Goal: Transaction & Acquisition: Purchase product/service

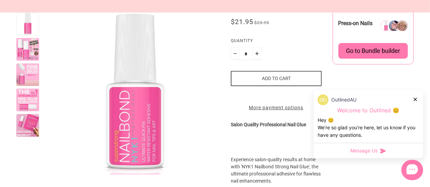
click at [416, 101] on icon at bounding box center [414, 99] width 3 height 3
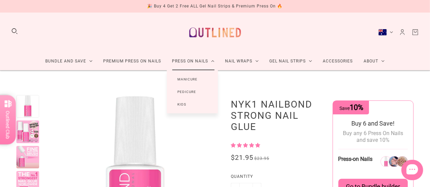
click at [192, 78] on link "Manicure" at bounding box center [188, 79] width 42 height 13
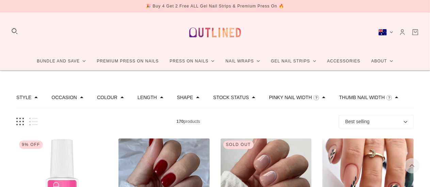
scroll to position [102, 0]
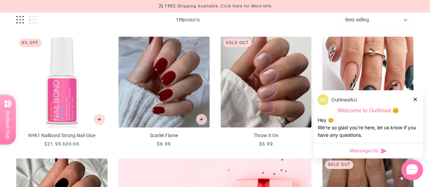
click at [416, 100] on icon at bounding box center [414, 99] width 3 height 3
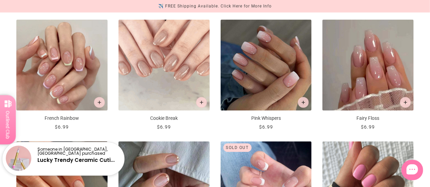
scroll to position [374, 0]
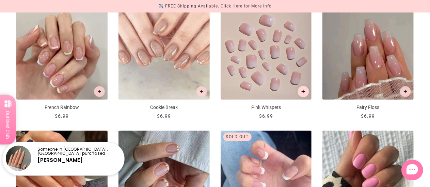
click at [304, 91] on icon "Add to cart" at bounding box center [303, 92] width 4 height 4
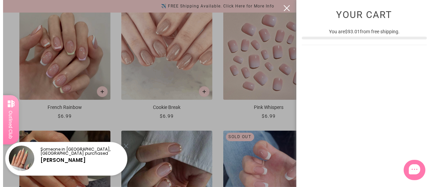
scroll to position [0, 0]
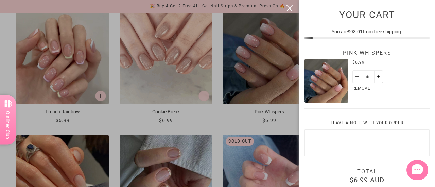
click at [4, 36] on div at bounding box center [217, 93] width 435 height 187
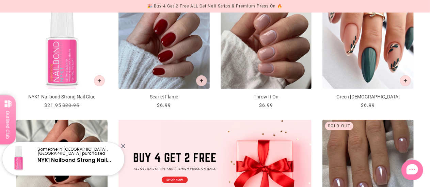
scroll to position [102, 0]
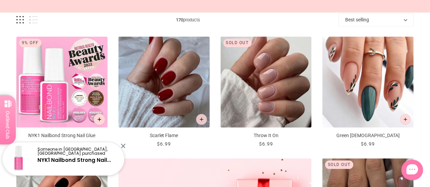
click at [102, 120] on button "Add to cart" at bounding box center [100, 120] width 12 height 12
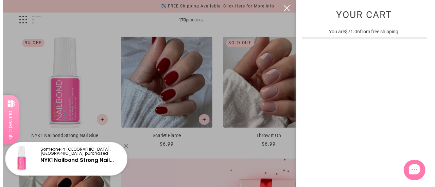
scroll to position [0, 0]
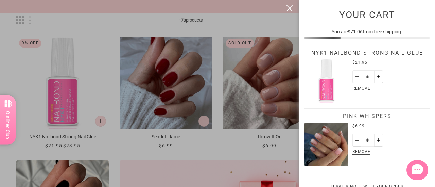
click at [5, 38] on div at bounding box center [217, 93] width 435 height 187
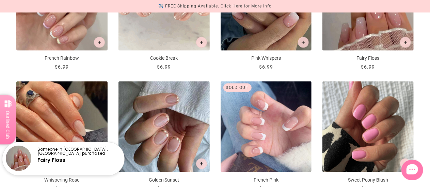
scroll to position [476, 0]
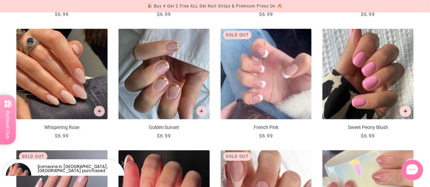
click at [407, 110] on icon "Add to cart" at bounding box center [406, 112] width 4 height 4
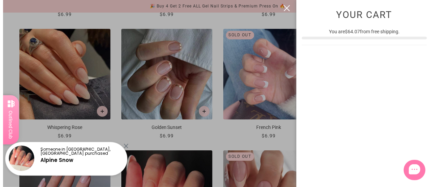
scroll to position [0, 0]
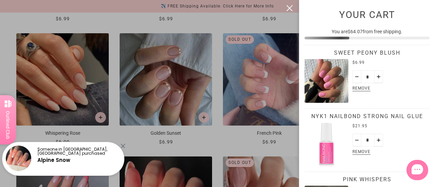
click at [15, 20] on div at bounding box center [217, 93] width 435 height 187
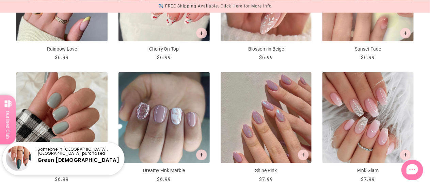
scroll to position [748, 0]
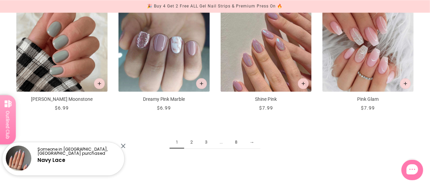
click at [253, 142] on link "→" at bounding box center [251, 142] width 17 height 13
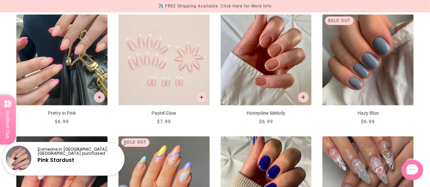
scroll to position [748, 0]
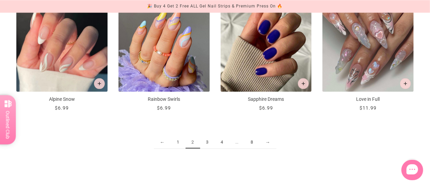
click at [266, 141] on link "→" at bounding box center [267, 142] width 17 height 13
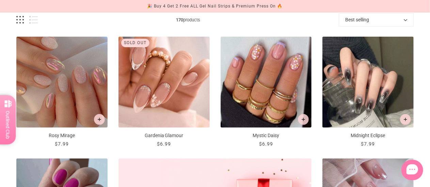
scroll to position [238, 0]
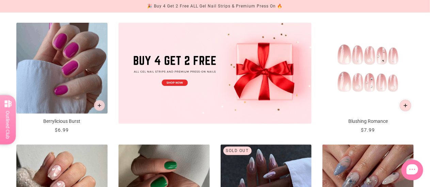
click at [407, 107] on button "Add to cart" at bounding box center [405, 106] width 12 height 12
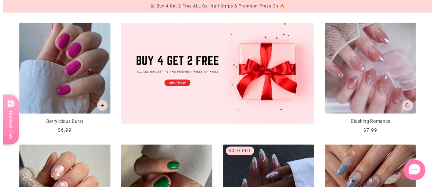
scroll to position [0, 0]
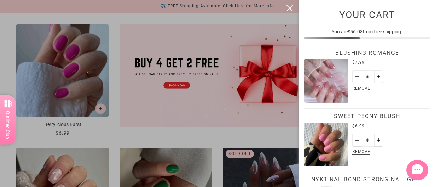
click at [8, 46] on div at bounding box center [217, 93] width 435 height 187
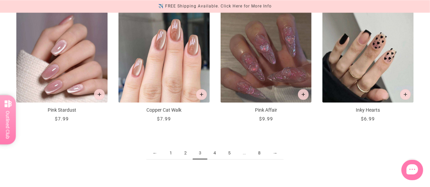
scroll to position [748, 0]
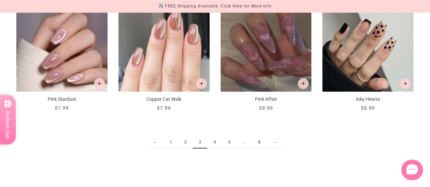
click at [275, 142] on link "→" at bounding box center [274, 142] width 17 height 13
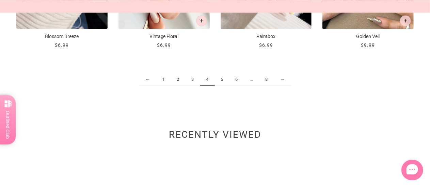
scroll to position [817, 0]
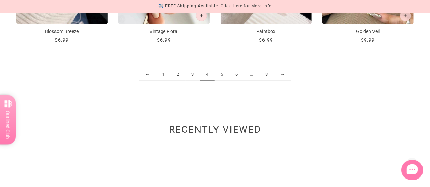
click at [282, 74] on link "→" at bounding box center [282, 74] width 17 height 13
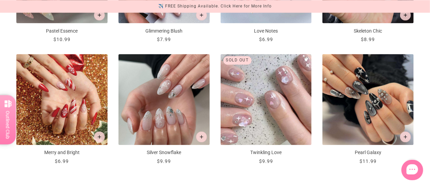
scroll to position [714, 0]
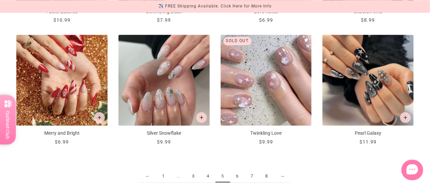
click at [283, 178] on link "→" at bounding box center [282, 176] width 17 height 13
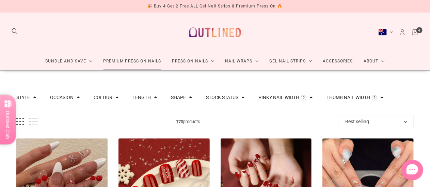
click at [112, 61] on link "Premium Press On Nails" at bounding box center [132, 61] width 69 height 18
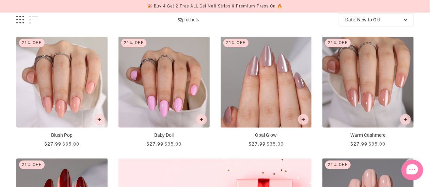
scroll to position [102, 0]
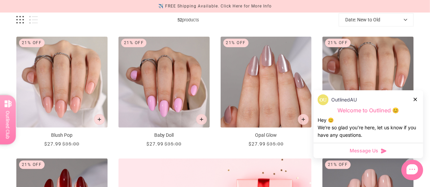
click at [416, 100] on icon at bounding box center [414, 99] width 3 height 3
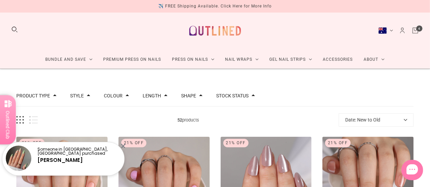
scroll to position [0, 0]
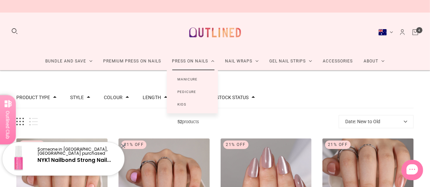
click at [188, 77] on link "Manicure" at bounding box center [188, 79] width 42 height 13
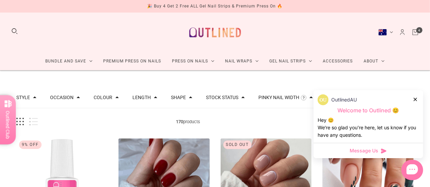
click at [154, 98] on span at bounding box center [155, 97] width 3 height 3
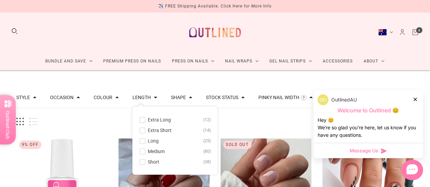
click at [142, 163] on span at bounding box center [142, 162] width 5 height 5
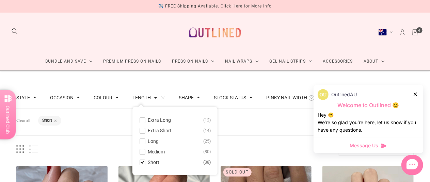
click at [416, 95] on icon at bounding box center [414, 94] width 3 height 3
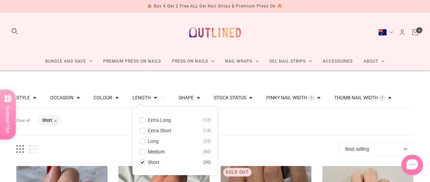
click at [197, 98] on span at bounding box center [198, 97] width 3 height 3
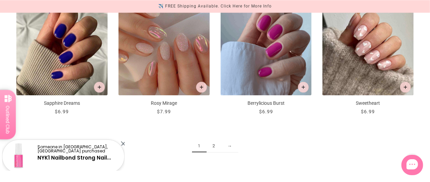
scroll to position [783, 0]
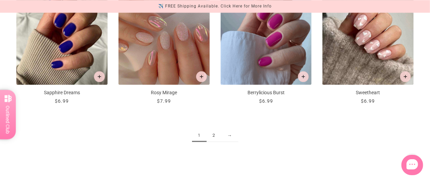
click at [214, 134] on link "2" at bounding box center [214, 135] width 15 height 13
